Goal: Transaction & Acquisition: Purchase product/service

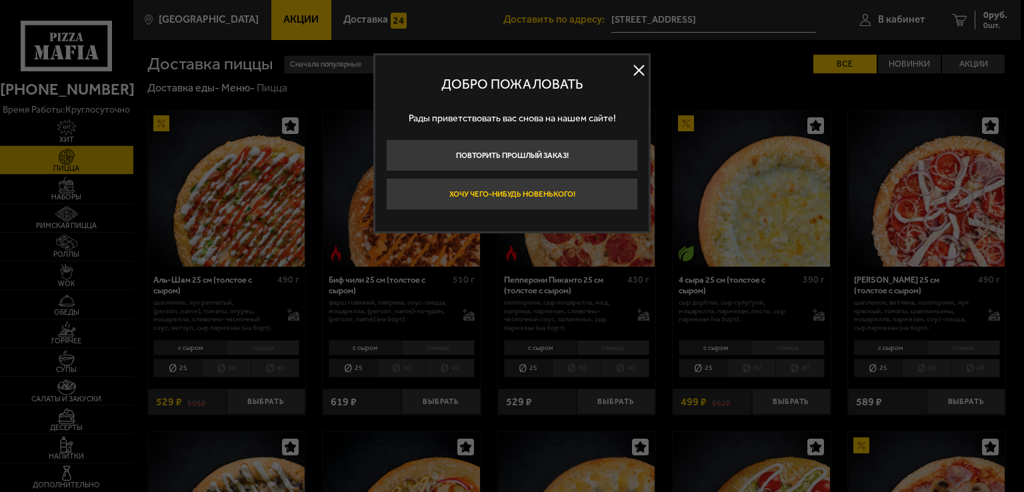
click at [521, 195] on button "Хочу чего-нибудь новенького!" at bounding box center [512, 194] width 252 height 32
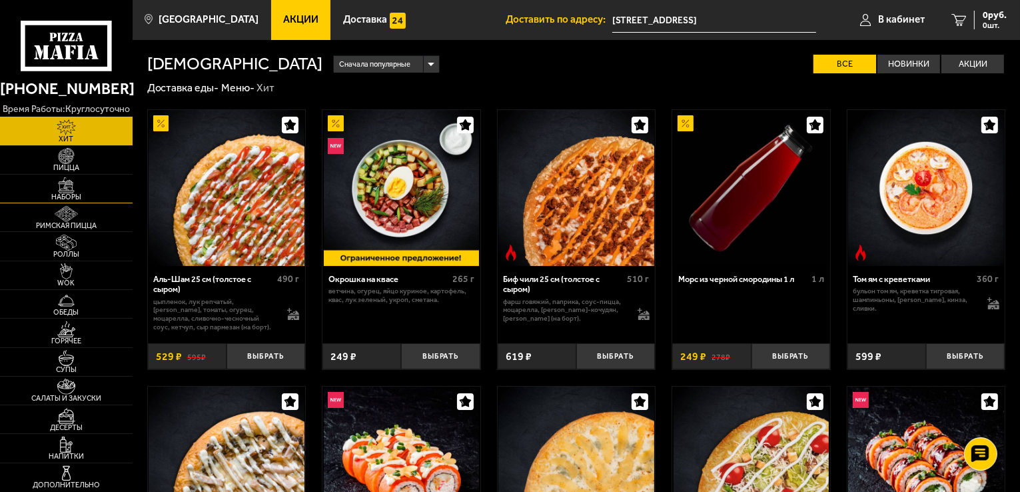
click at [72, 193] on span "Наборы" at bounding box center [66, 196] width 133 height 7
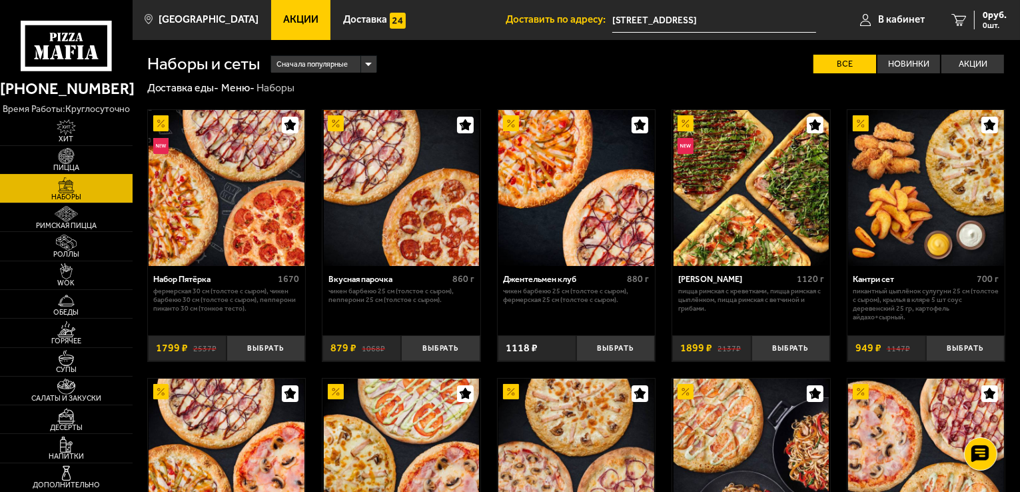
click at [65, 158] on img at bounding box center [66, 156] width 41 height 16
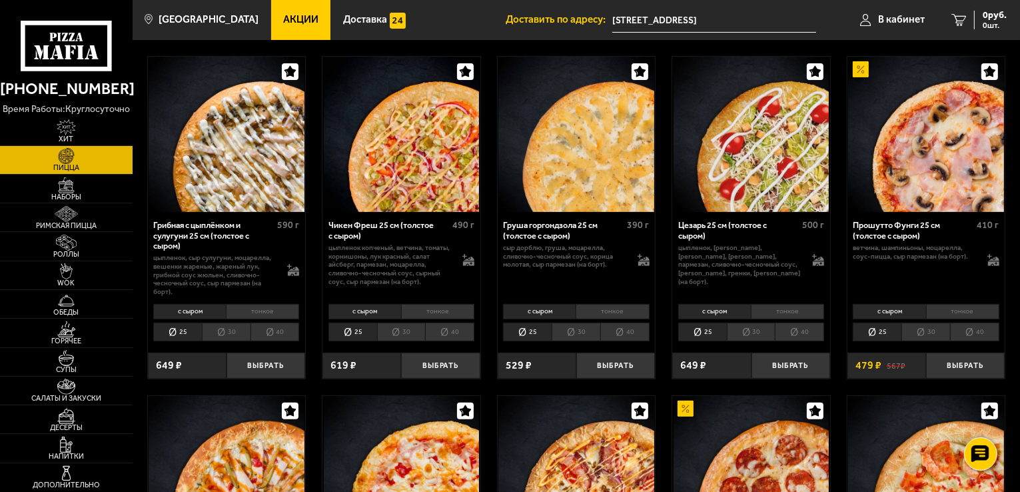
scroll to position [467, 0]
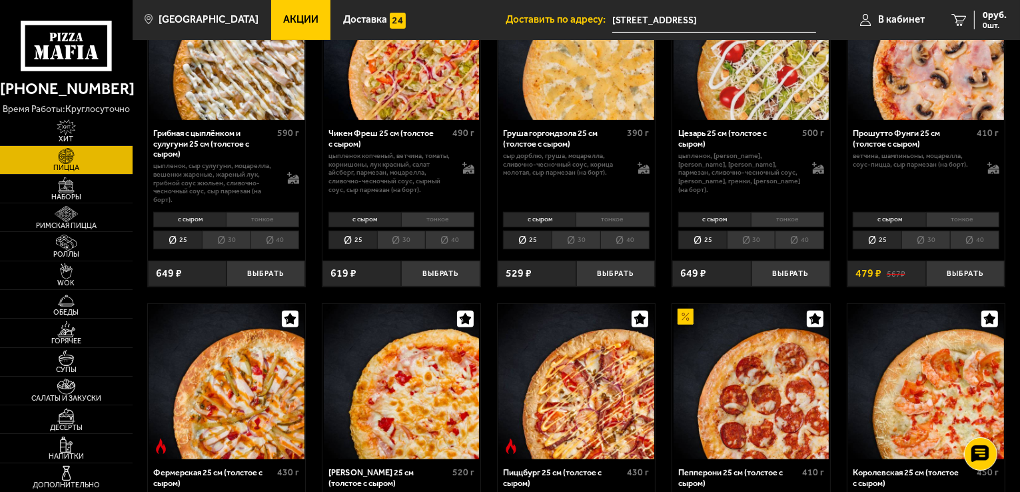
click at [227, 243] on li "30" at bounding box center [226, 240] width 49 height 19
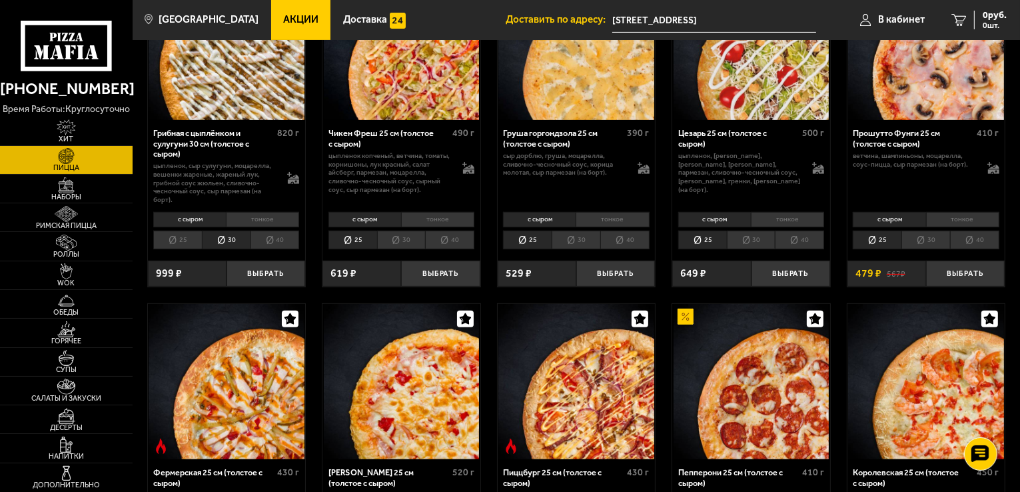
click at [274, 241] on li "40" at bounding box center [275, 240] width 49 height 19
click at [268, 272] on button "Выбрать" at bounding box center [266, 274] width 79 height 26
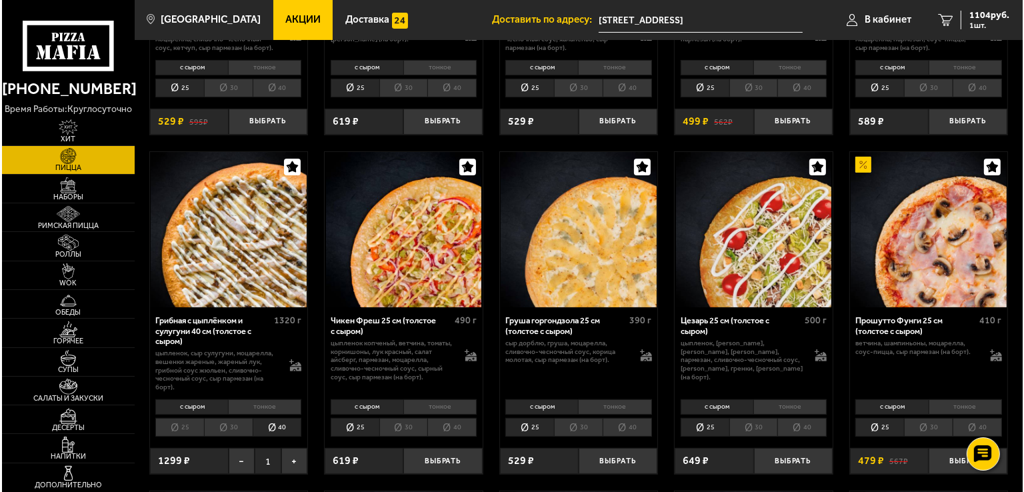
scroll to position [267, 0]
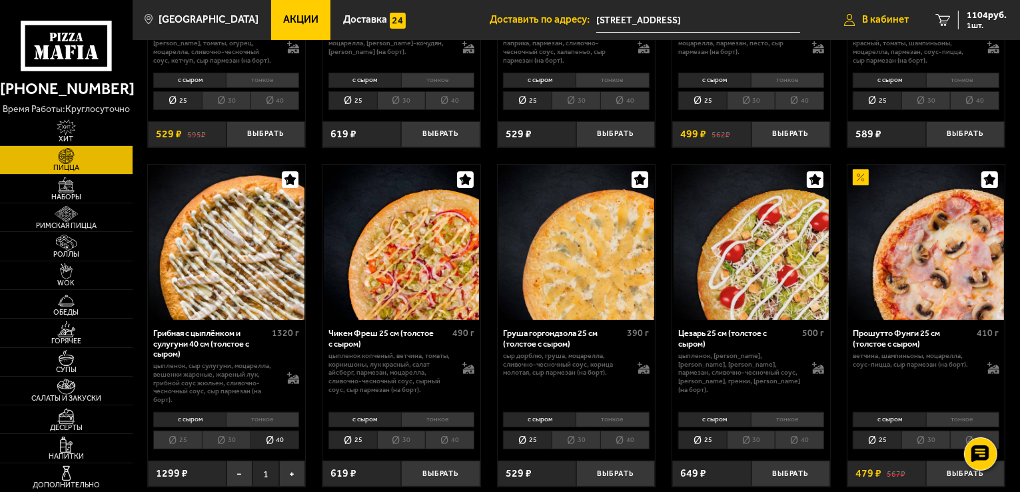
click at [897, 23] on span "В кабинет" at bounding box center [885, 20] width 47 height 10
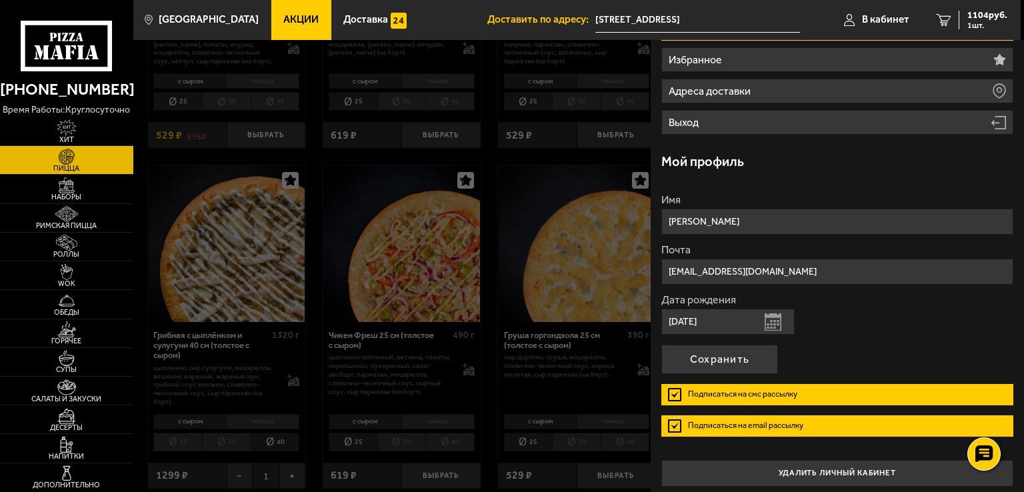
scroll to position [142, 0]
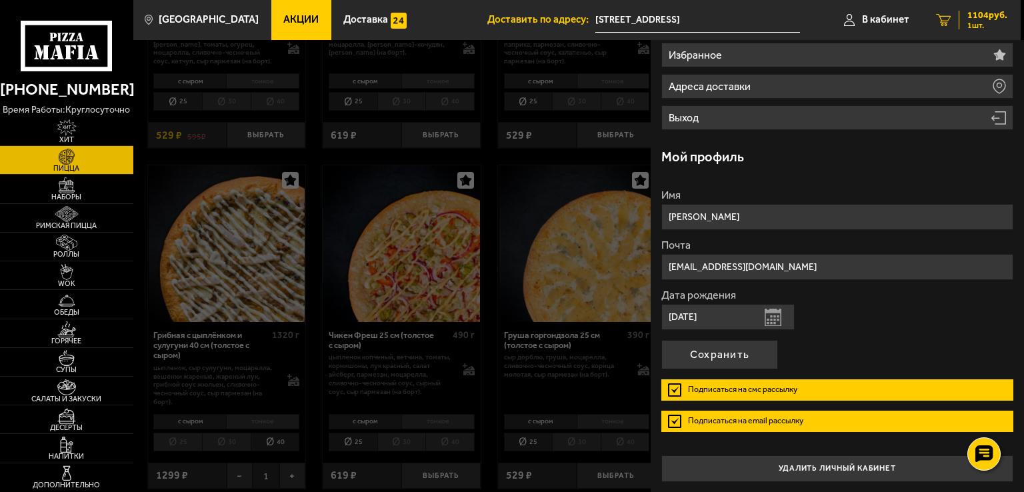
click at [981, 16] on span "1104 руб." at bounding box center [987, 15] width 40 height 9
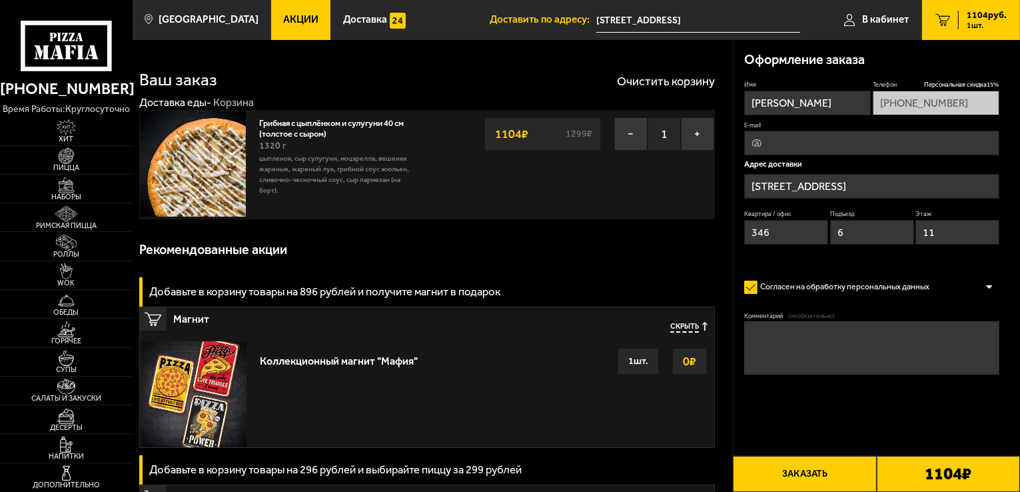
type input "[STREET_ADDRESS]"
click at [59, 153] on img at bounding box center [66, 156] width 41 height 16
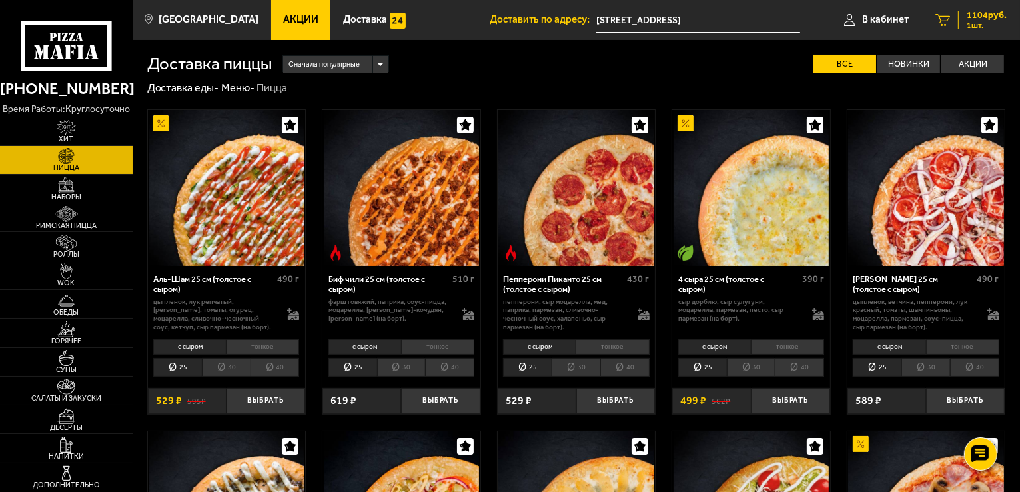
click at [986, 17] on span "1104 руб." at bounding box center [987, 15] width 40 height 9
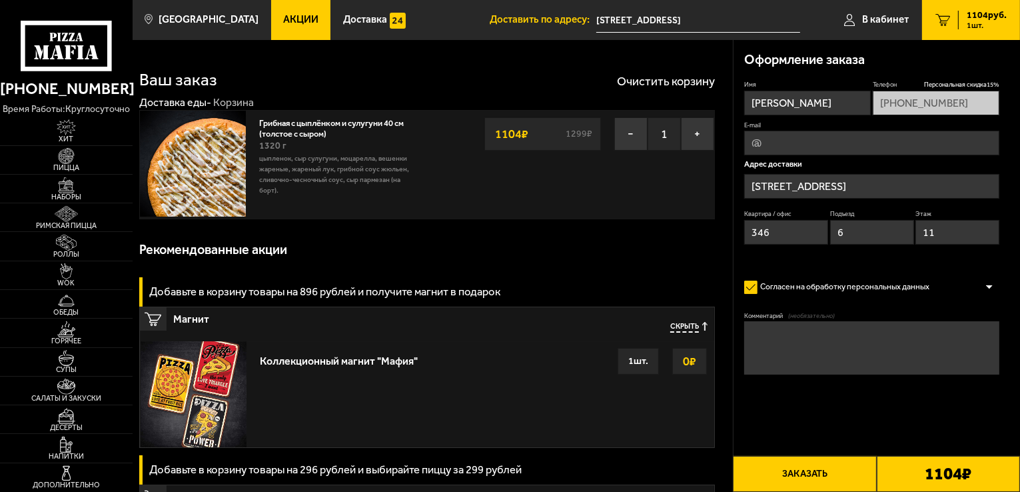
type input "[STREET_ADDRESS]"
click at [806, 469] on button "Заказать" at bounding box center [804, 474] width 143 height 36
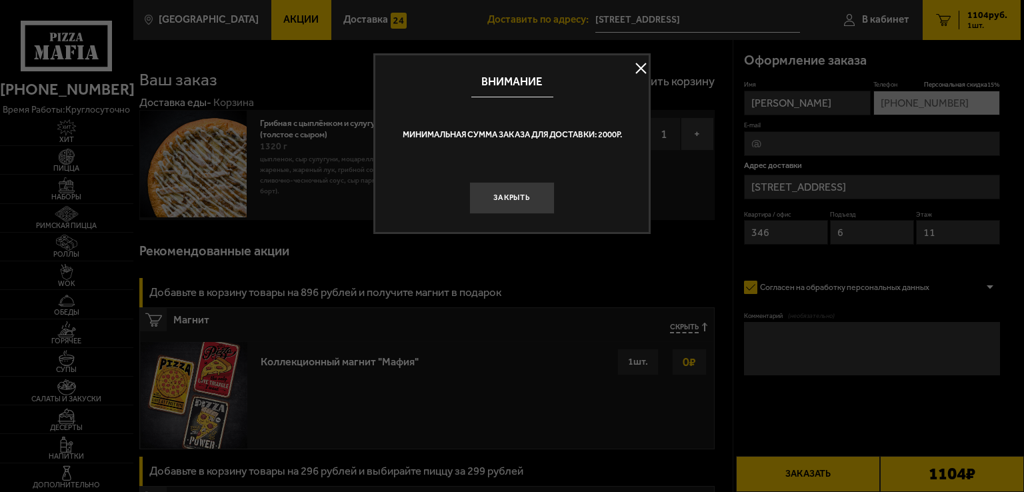
click at [644, 65] on button at bounding box center [640, 69] width 20 height 20
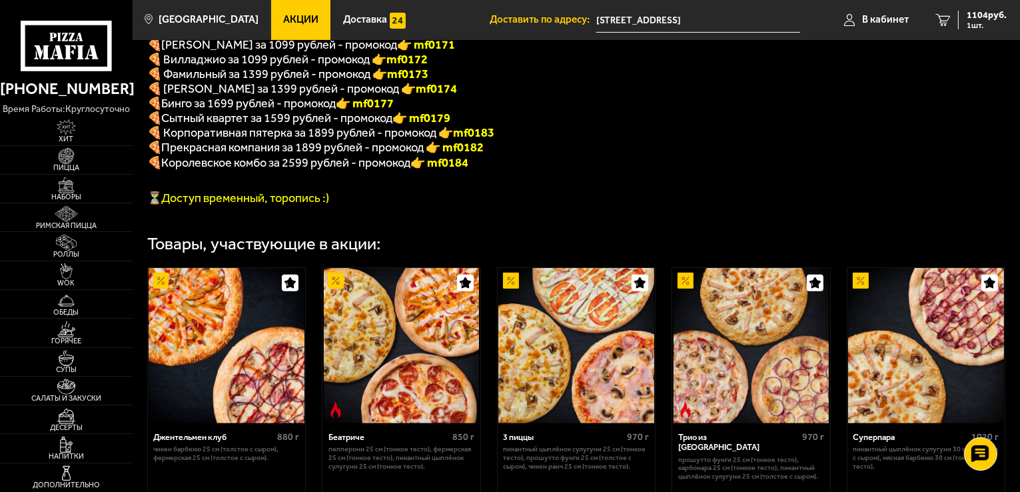
scroll to position [467, 0]
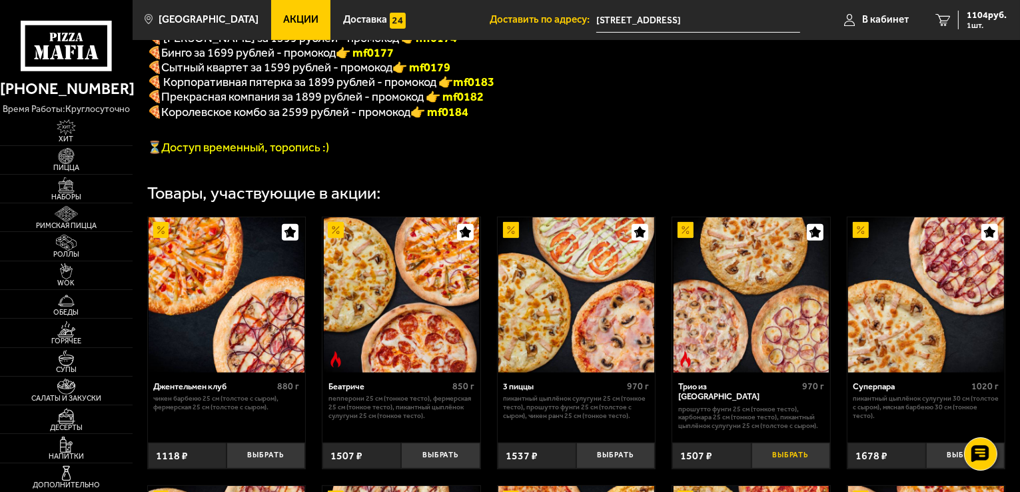
click at [800, 469] on button "Выбрать" at bounding box center [791, 456] width 79 height 26
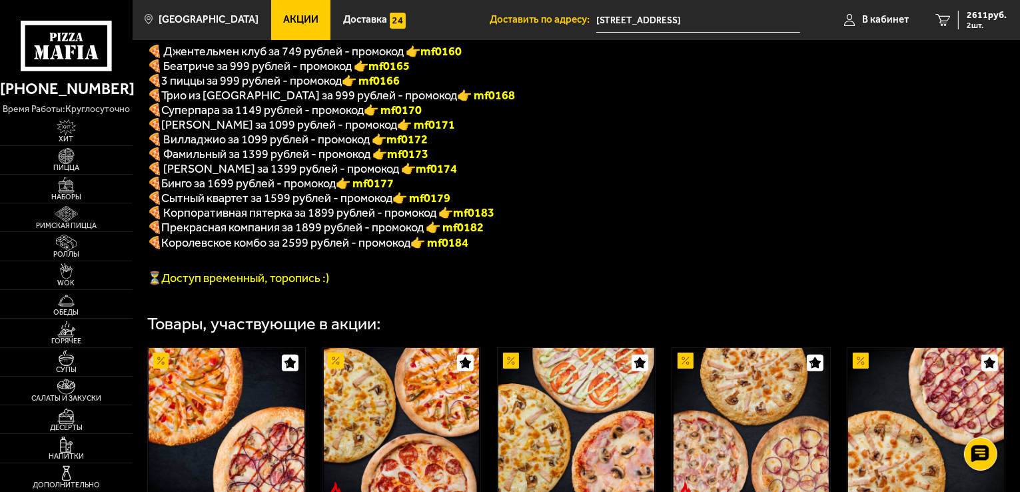
scroll to position [333, 0]
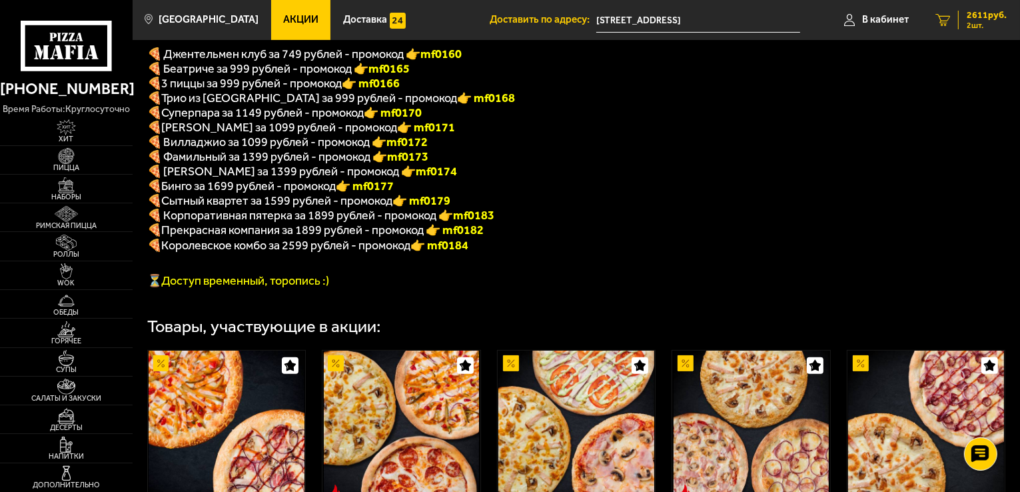
click at [984, 14] on span "2611 руб." at bounding box center [987, 15] width 40 height 9
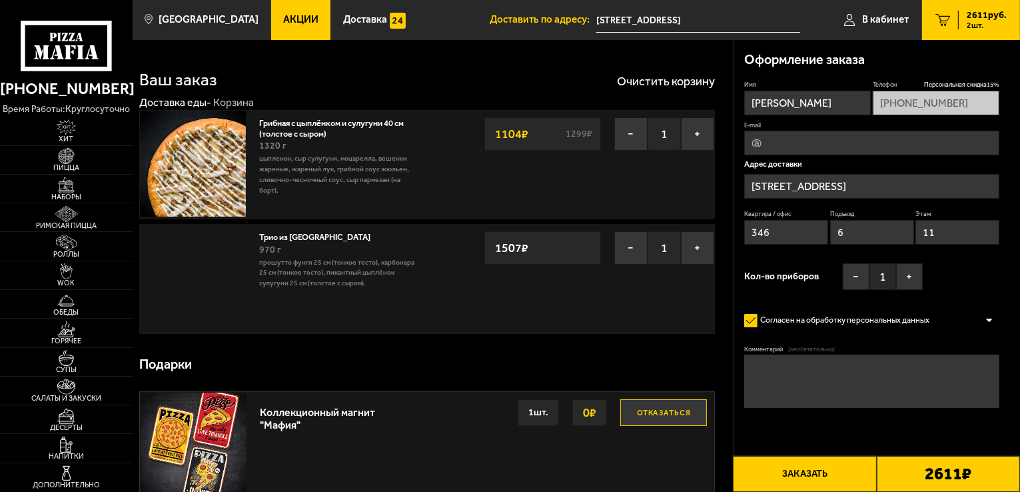
type input "[STREET_ADDRESS]"
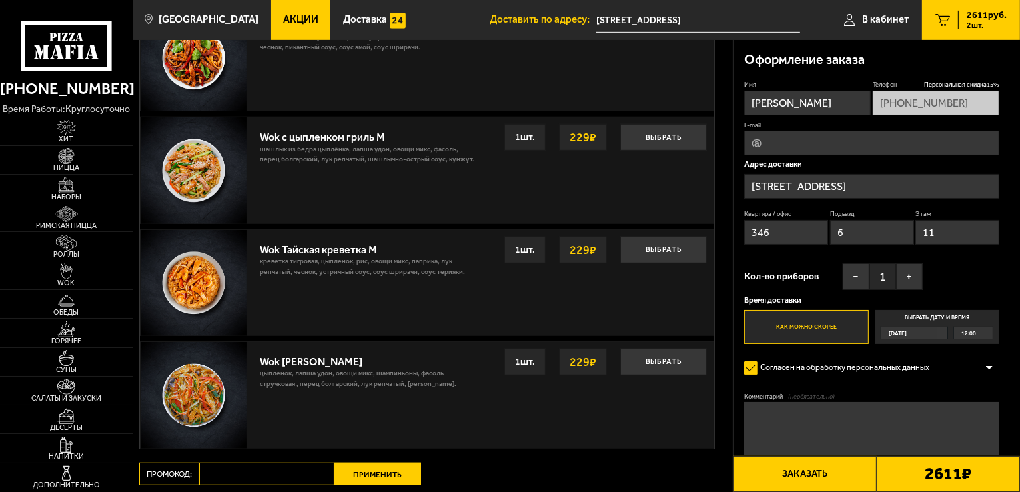
scroll to position [994, 0]
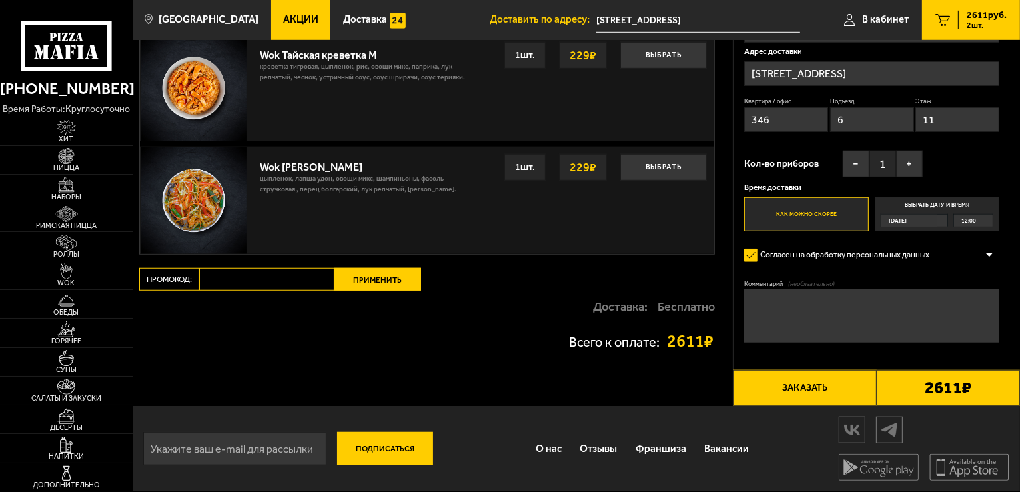
click at [225, 276] on input "Промокод:" at bounding box center [266, 279] width 135 height 23
type input "mf0168"
click at [359, 275] on button "Применить" at bounding box center [378, 279] width 87 height 23
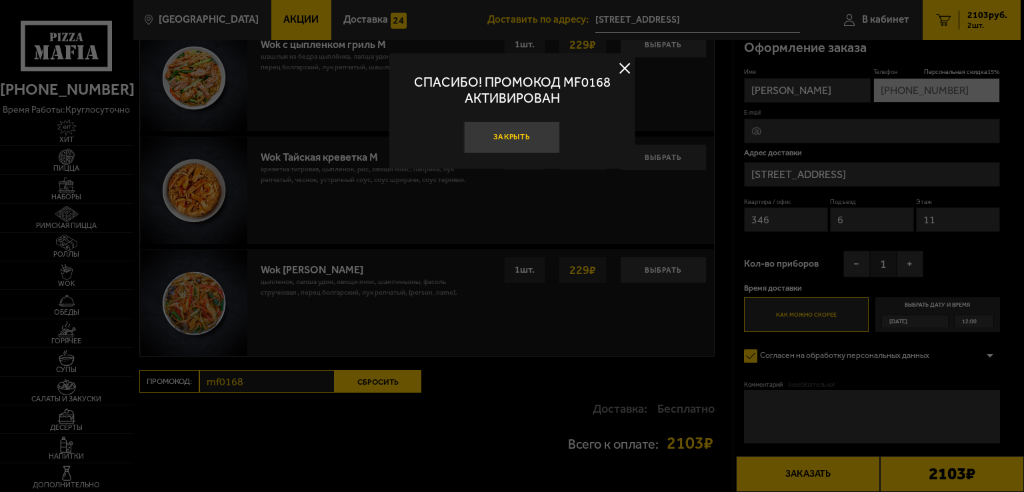
click at [527, 137] on button "Закрыть" at bounding box center [512, 137] width 96 height 32
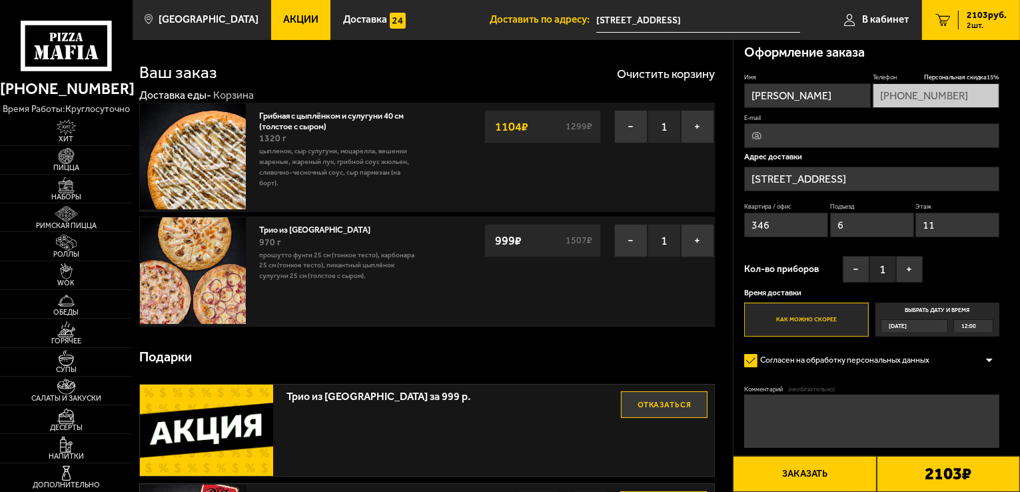
scroll to position [0, 0]
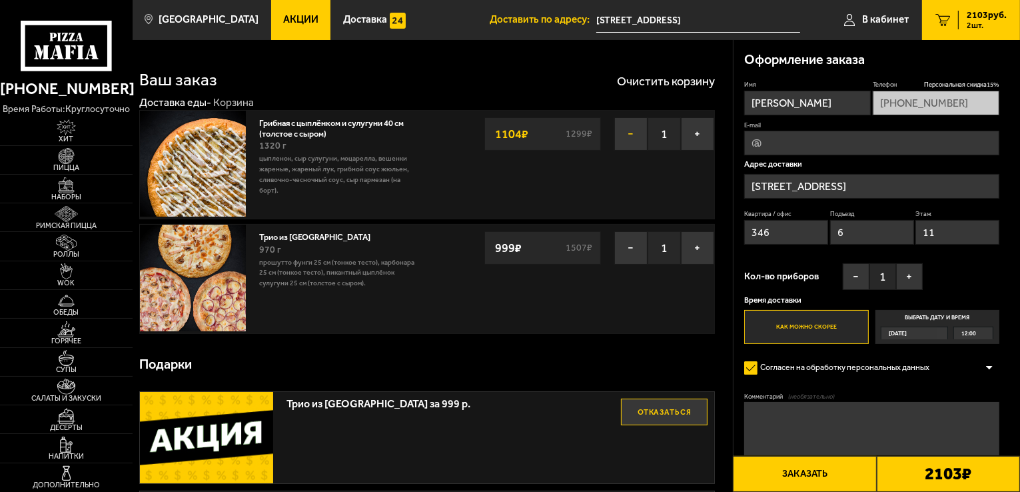
click at [634, 141] on button "−" at bounding box center [630, 133] width 33 height 33
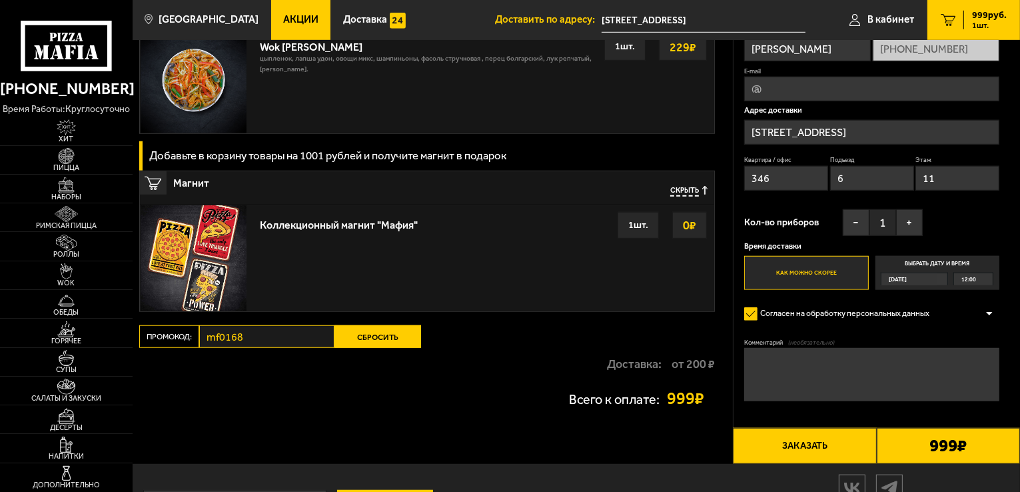
scroll to position [1066, 0]
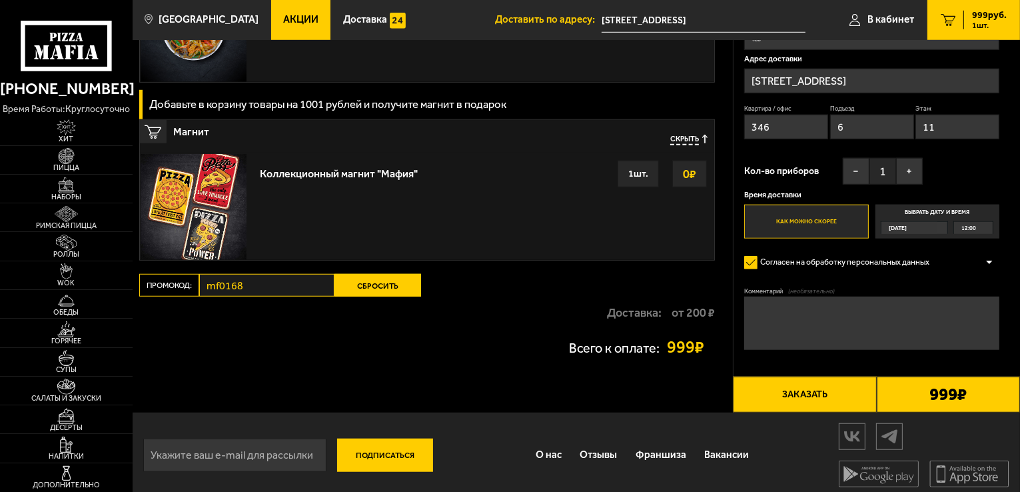
click at [816, 397] on button "Заказать" at bounding box center [804, 395] width 143 height 36
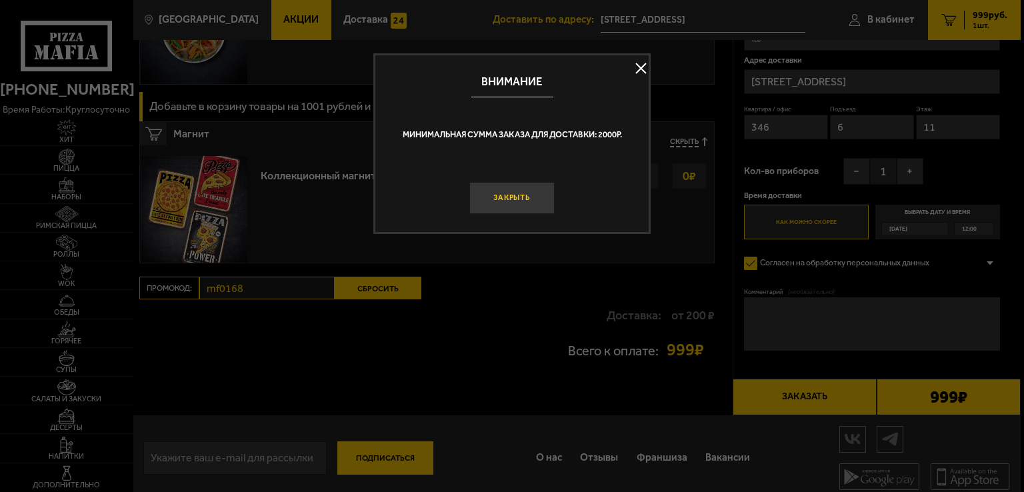
click at [537, 201] on button "Закрыть" at bounding box center [511, 198] width 85 height 32
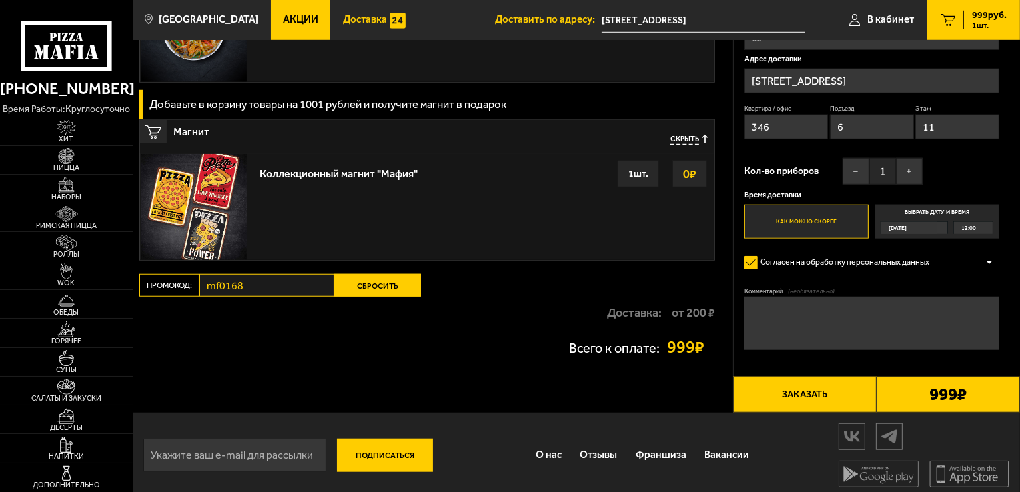
click at [351, 22] on span "Доставка" at bounding box center [365, 20] width 44 height 10
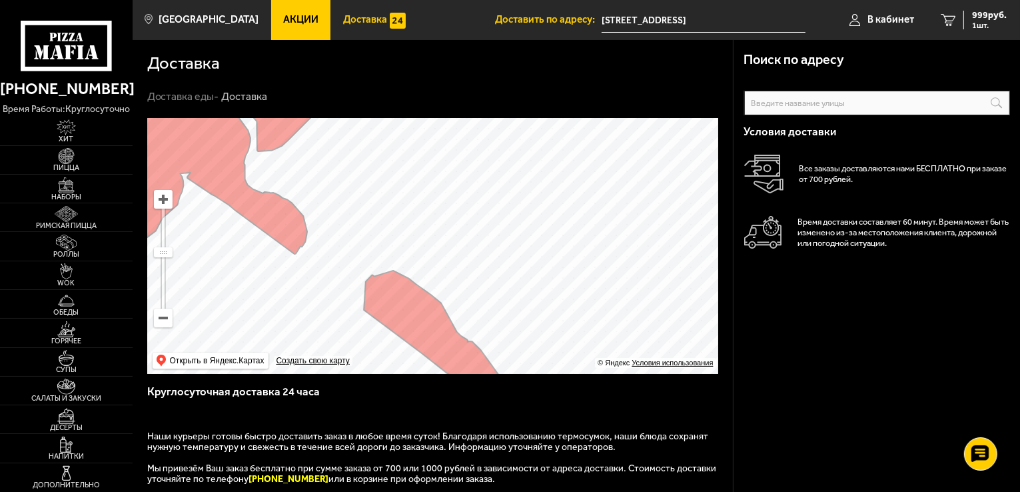
drag, startPoint x: 413, startPoint y: 287, endPoint x: 614, endPoint y: 295, distance: 200.8
click at [614, 295] on ymaps at bounding box center [432, 246] width 571 height 256
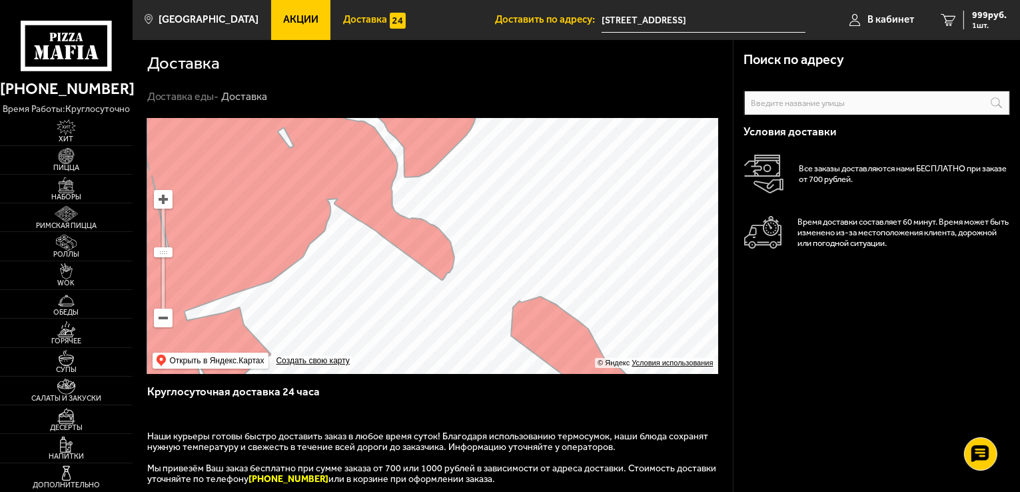
drag, startPoint x: 476, startPoint y: 220, endPoint x: 623, endPoint y: 246, distance: 149.6
click at [623, 246] on ymaps at bounding box center [432, 246] width 571 height 256
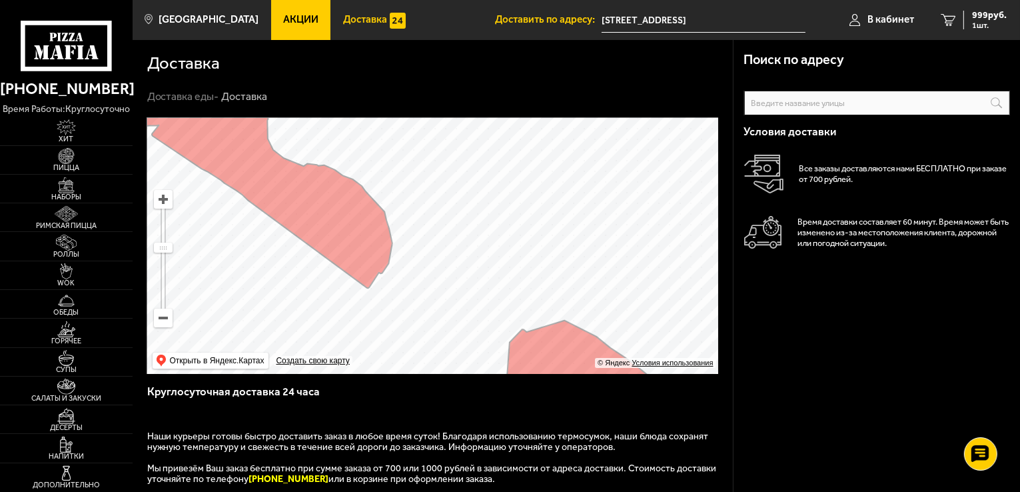
drag, startPoint x: 491, startPoint y: 249, endPoint x: 648, endPoint y: 248, distance: 158.0
click at [648, 248] on ymaps at bounding box center [432, 246] width 571 height 256
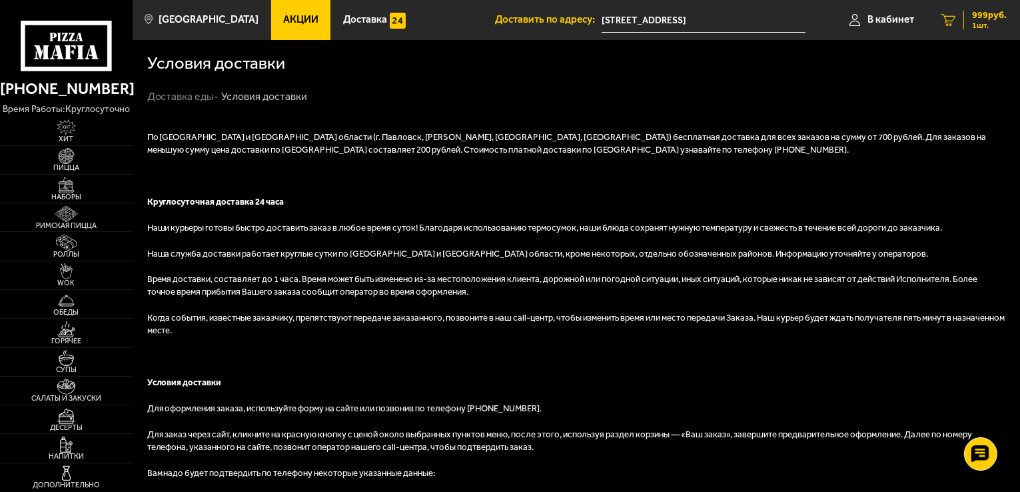
click at [990, 19] on span "999 руб." at bounding box center [989, 15] width 35 height 9
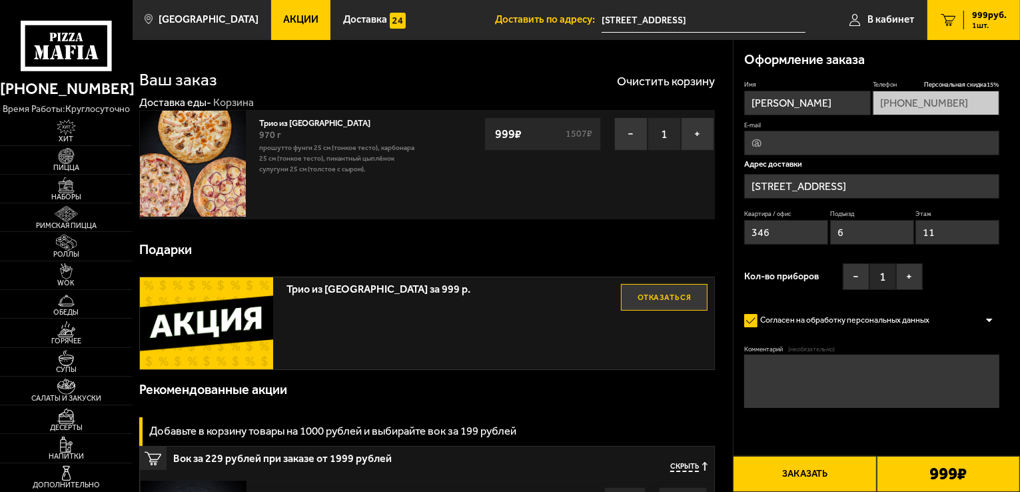
click at [802, 467] on button "Заказать" at bounding box center [804, 474] width 143 height 36
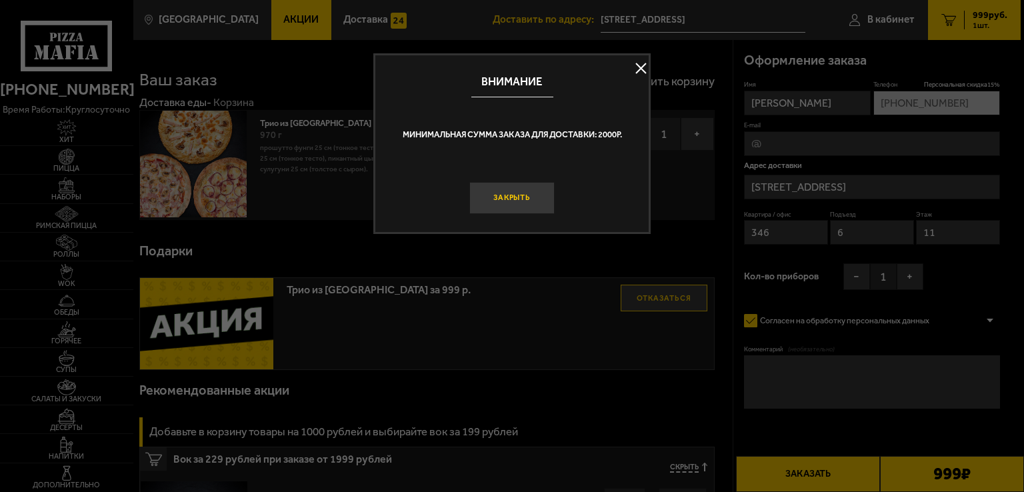
click at [515, 195] on button "Закрыть" at bounding box center [511, 198] width 85 height 32
